Goal: Register for event/course

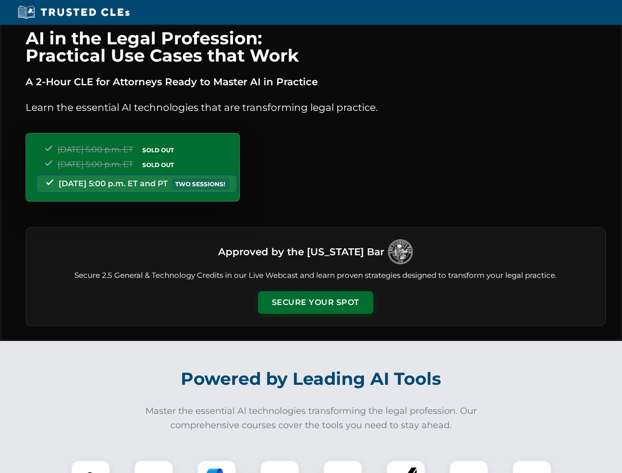
click at [315, 303] on button "Secure Your Spot" at bounding box center [315, 302] width 115 height 23
click at [91, 467] on img at bounding box center [90, 480] width 29 height 29
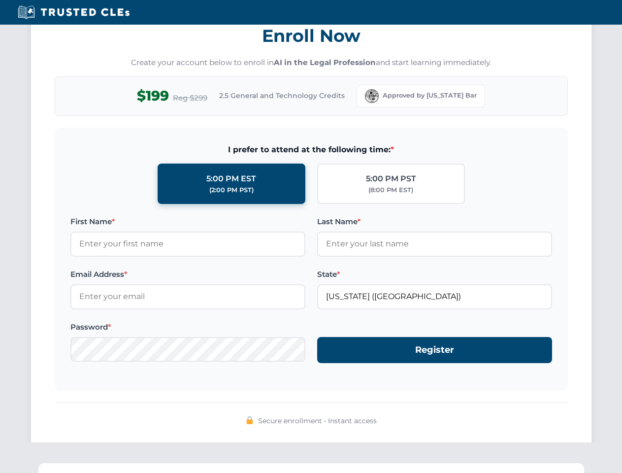
scroll to position [967, 0]
